Goal: Task Accomplishment & Management: Manage account settings

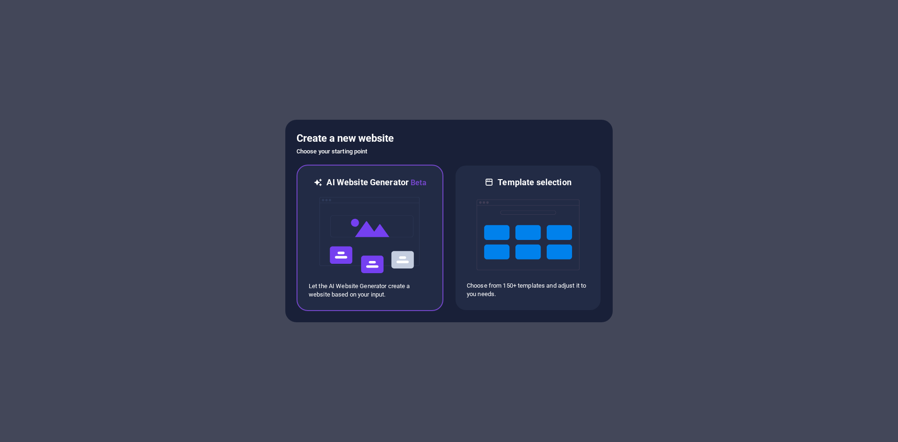
click at [431, 190] on div at bounding box center [370, 236] width 123 height 94
click at [424, 190] on div at bounding box center [370, 236] width 123 height 94
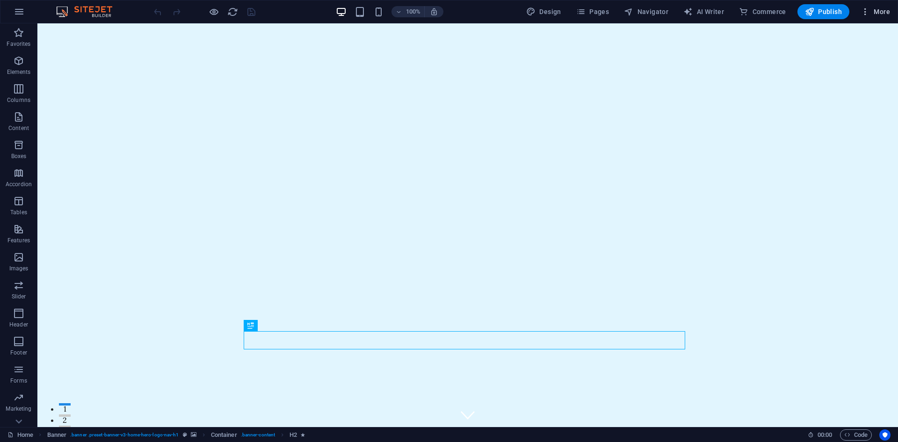
click at [870, 9] on icon "button" at bounding box center [865, 11] width 9 height 9
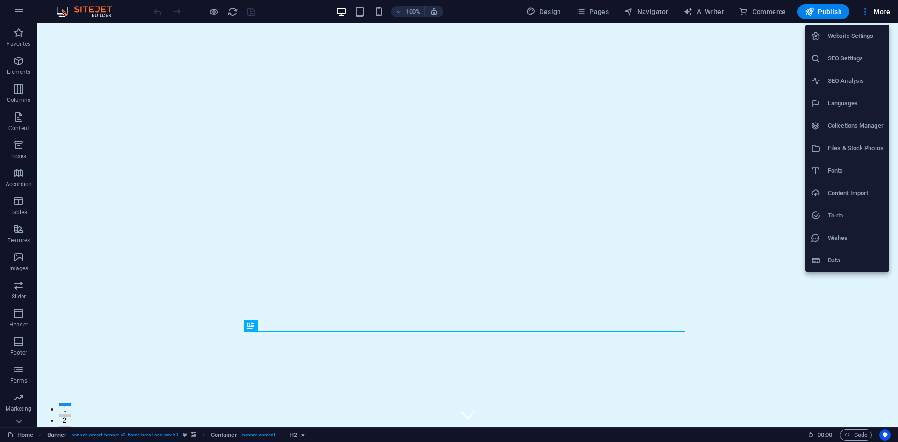
click at [852, 99] on h6 "Languages" at bounding box center [856, 103] width 56 height 11
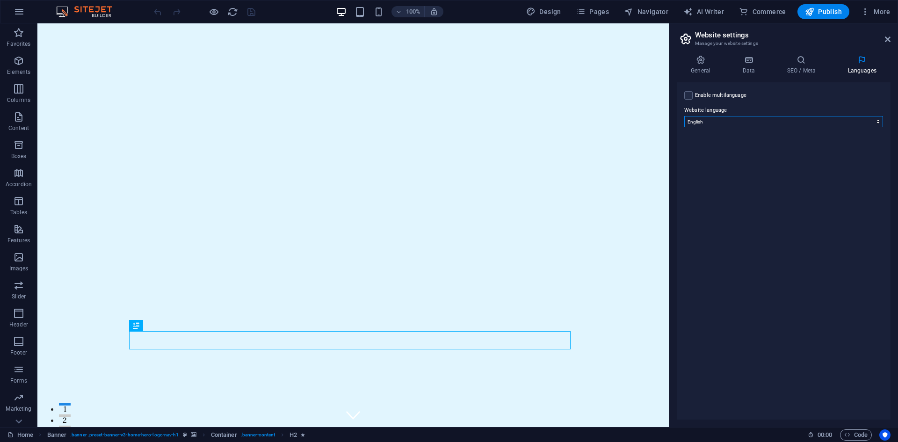
click at [811, 121] on select "Abkhazian Afar Afrikaans Akan Albanian Amharic Arabic Aragonese Armenian Assame…" at bounding box center [784, 121] width 199 height 11
select select "128"
click at [685, 116] on select "Abkhazian Afar Afrikaans Akan Albanian Amharic Arabic Aragonese Armenian Assame…" at bounding box center [784, 121] width 199 height 11
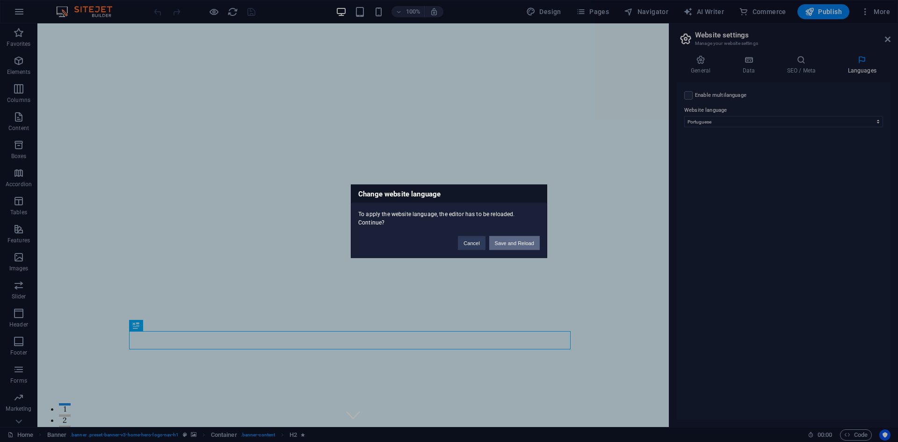
click at [515, 245] on button "Save and Reload" at bounding box center [514, 243] width 51 height 14
checkbox input "false"
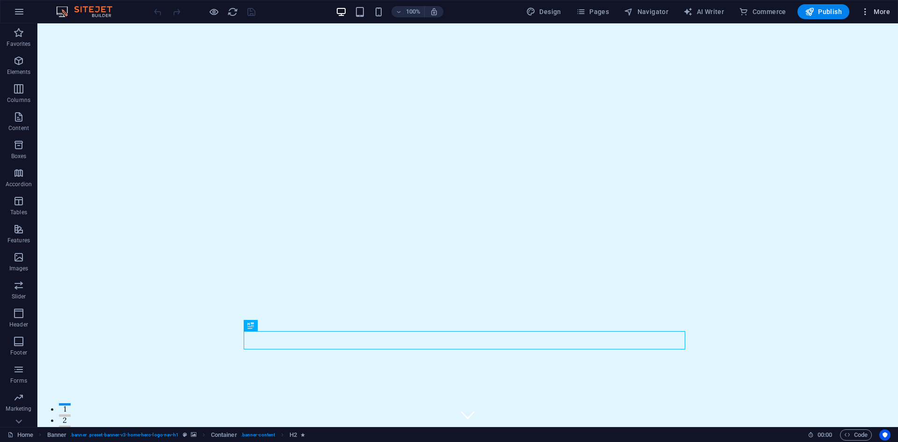
click at [869, 13] on icon "button" at bounding box center [865, 11] width 9 height 9
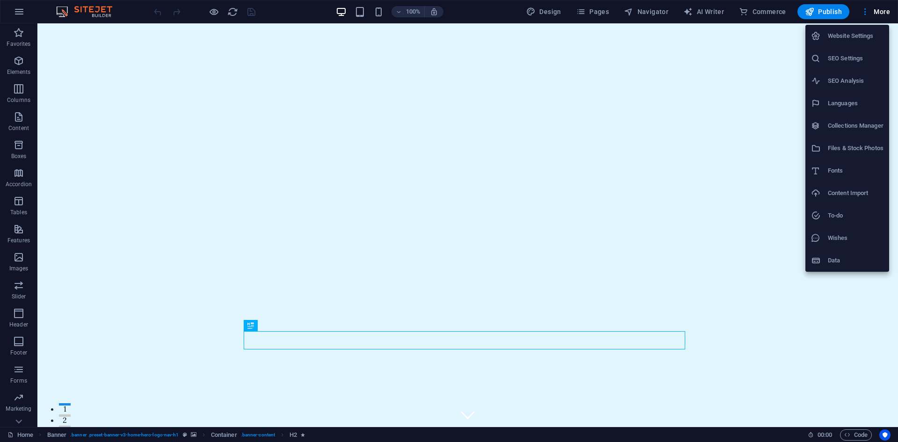
click at [861, 12] on div at bounding box center [449, 221] width 898 height 442
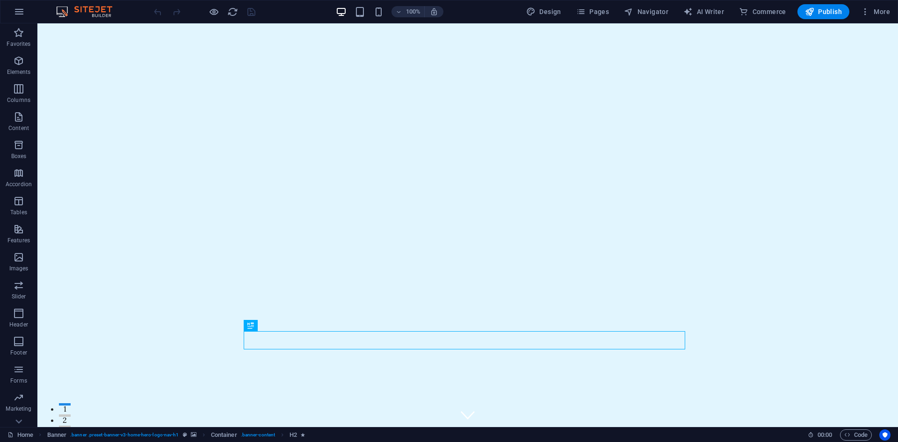
click at [810, 4] on div "100% Design Pages Navigator AI Writer Commerce Publish More" at bounding box center [449, 11] width 898 height 22
click at [811, 7] on button "Publish" at bounding box center [824, 11] width 52 height 15
